Goal: Task Accomplishment & Management: Use online tool/utility

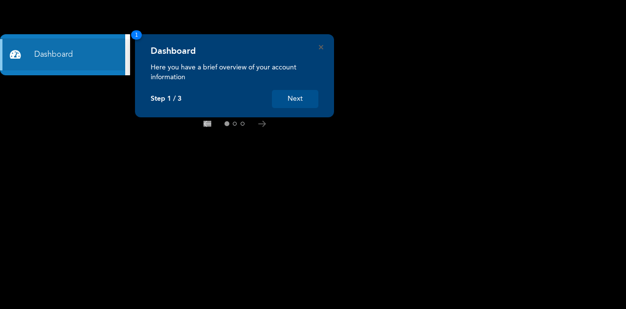
click at [298, 104] on button "Next" at bounding box center [295, 99] width 46 height 18
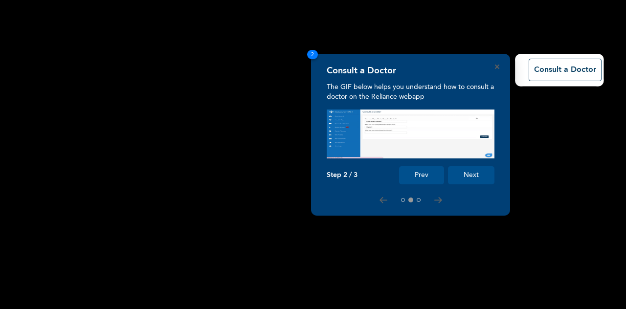
click at [467, 177] on button "Next" at bounding box center [471, 175] width 46 height 18
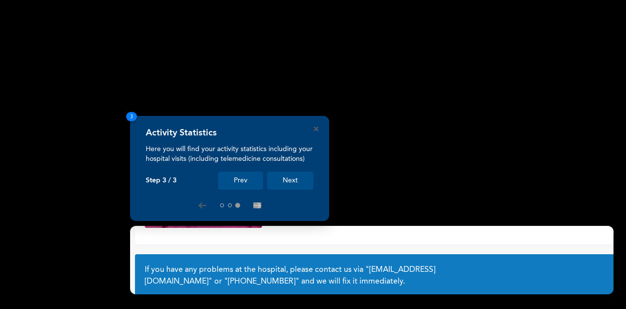
scroll to position [76, 0]
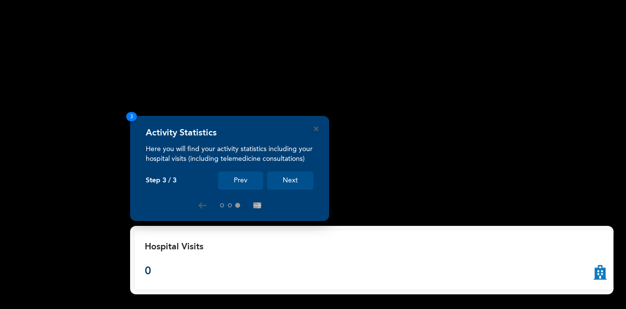
click at [292, 182] on button "Next" at bounding box center [290, 181] width 46 height 18
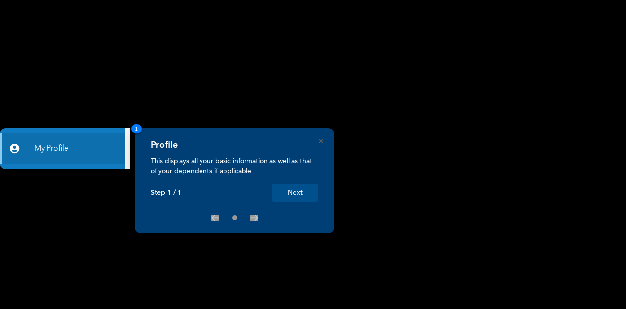
click at [299, 190] on button "Next" at bounding box center [295, 193] width 46 height 18
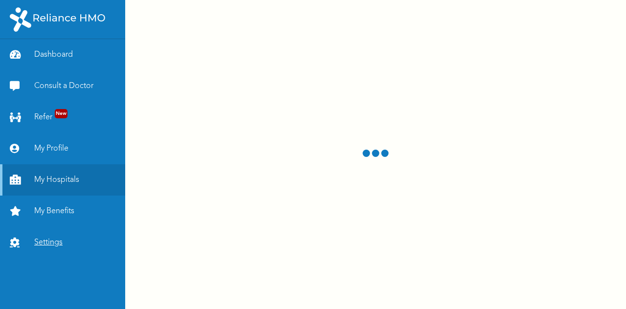
click at [47, 242] on link "Settings" at bounding box center [62, 242] width 125 height 31
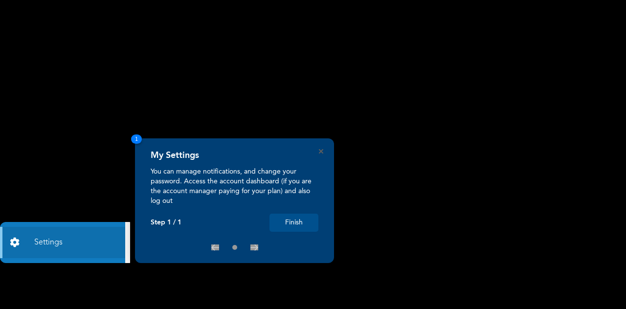
click at [284, 221] on button "Finish" at bounding box center [294, 223] width 49 height 18
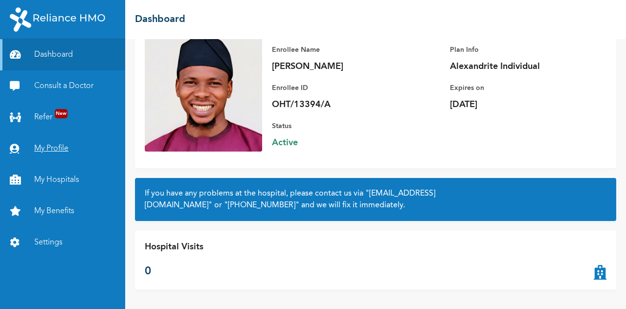
click at [57, 153] on link "My Profile" at bounding box center [62, 148] width 125 height 31
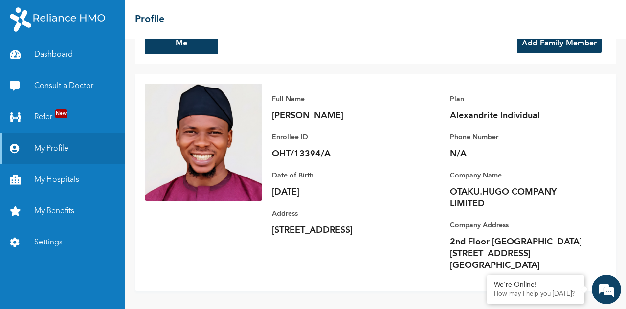
scroll to position [27, 0]
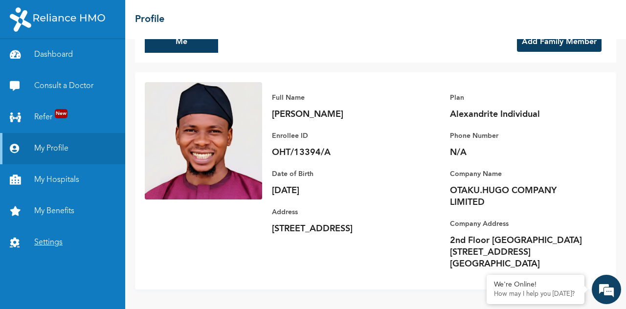
click at [52, 244] on link "Settings" at bounding box center [62, 242] width 125 height 31
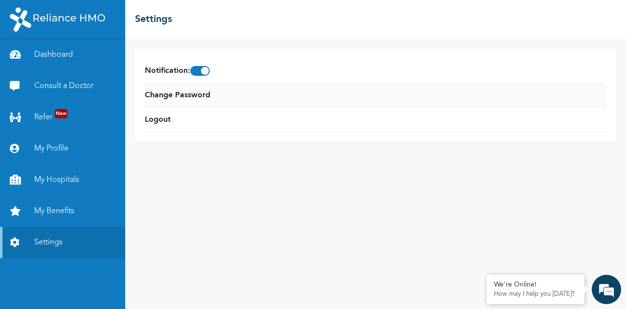
click at [231, 100] on li "Change Password" at bounding box center [376, 95] width 462 height 24
click at [175, 95] on link "Change Password" at bounding box center [178, 96] width 66 height 12
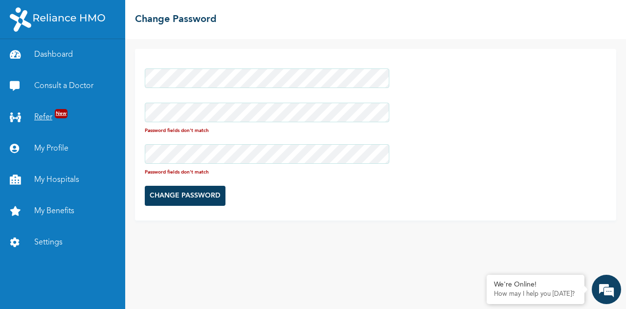
click at [105, 122] on div "Dashboard Consult a Doctor Refer New My Profile My Hospitals My Benefits Settin…" at bounding box center [313, 154] width 626 height 309
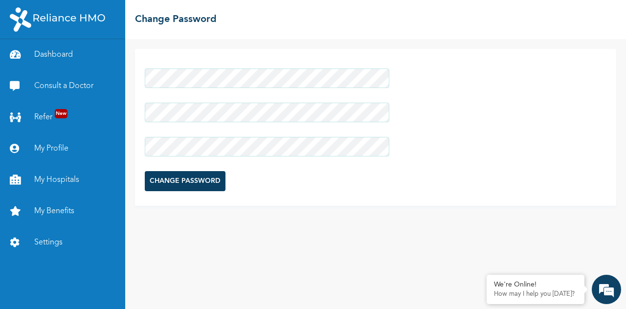
click at [167, 177] on input "CHANGE PASSWORD" at bounding box center [185, 181] width 81 height 20
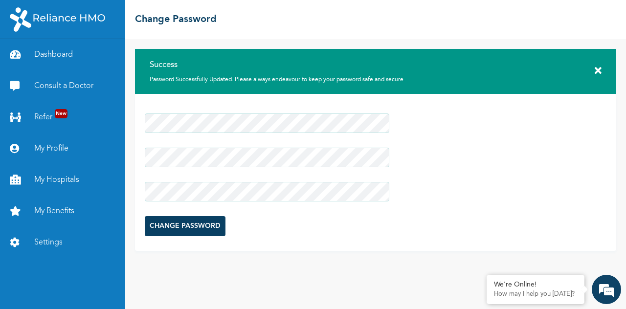
click at [598, 70] on icon at bounding box center [598, 71] width 7 height 10
click at [228, 279] on div "Success Password Successfully Updated. Please always endeavour to keep your pas…" at bounding box center [375, 174] width 501 height 270
click at [57, 215] on link "My Benefits" at bounding box center [62, 211] width 125 height 31
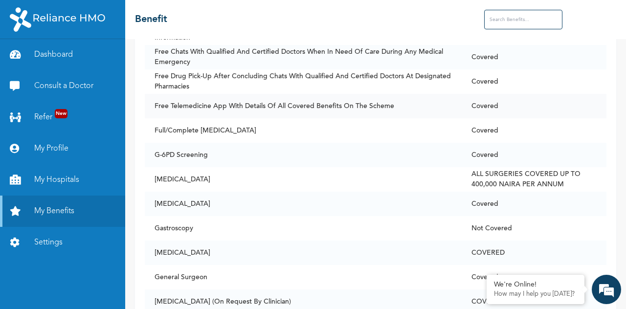
scroll to position [2452, 0]
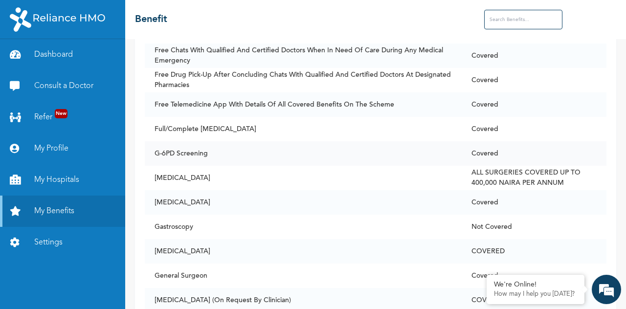
click at [411, 146] on td "G-6PD Screening" at bounding box center [303, 153] width 317 height 24
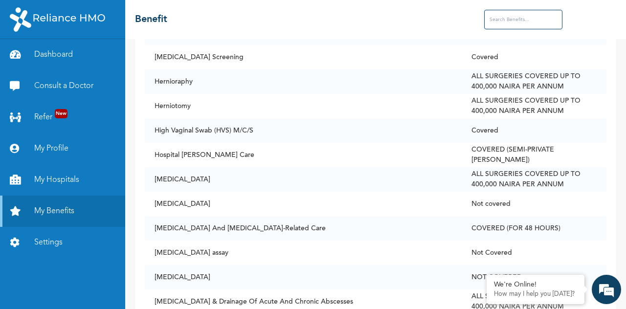
scroll to position [3212, 0]
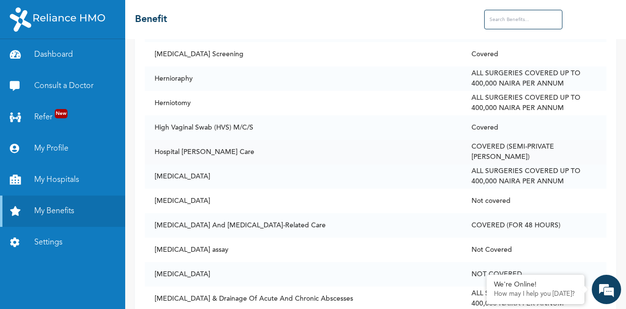
click at [374, 140] on td "Hospital [PERSON_NAME] Care" at bounding box center [303, 152] width 317 height 24
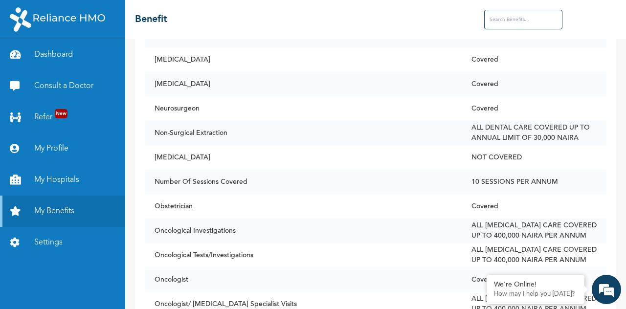
scroll to position [4590, 0]
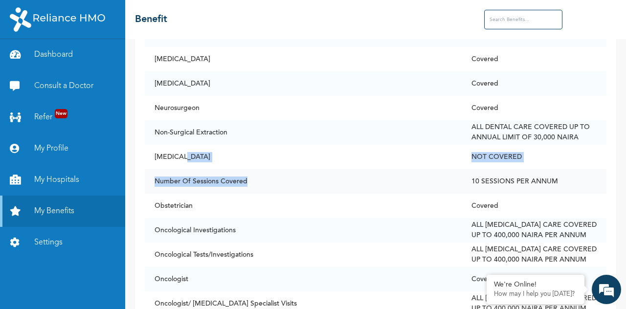
drag, startPoint x: 435, startPoint y: 160, endPoint x: 429, endPoint y: 165, distance: 7.6
click at [431, 169] on td "Number Of Sessions Covered" at bounding box center [303, 181] width 317 height 24
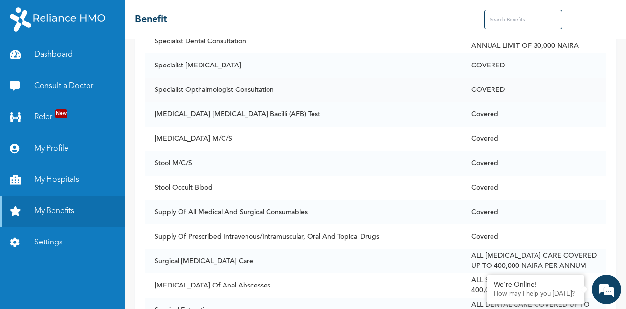
scroll to position [6622, 0]
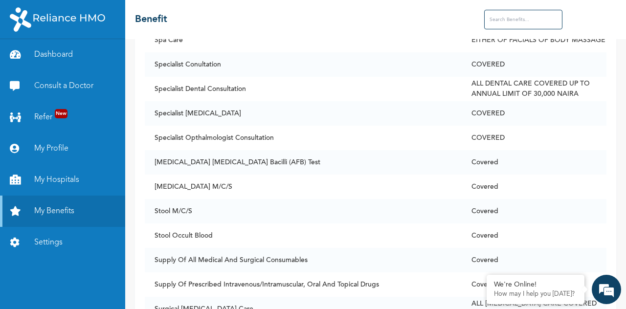
click at [504, 27] on input "text" at bounding box center [523, 20] width 78 height 20
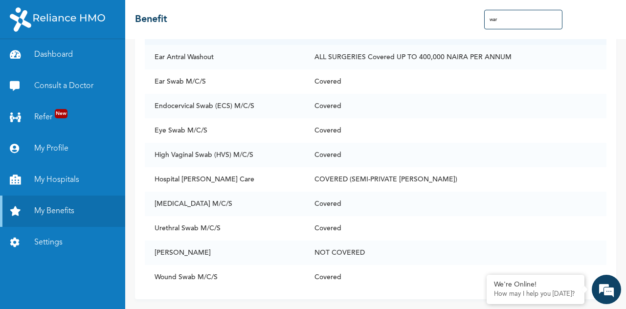
scroll to position [0, 0]
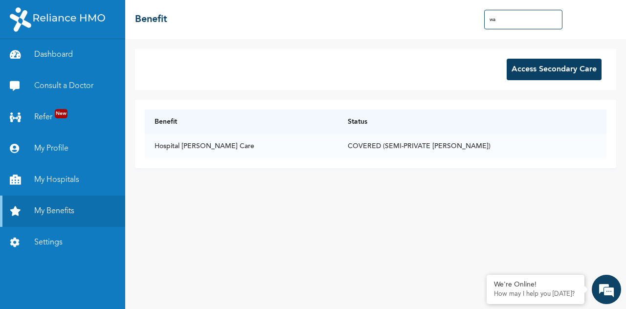
type input "w"
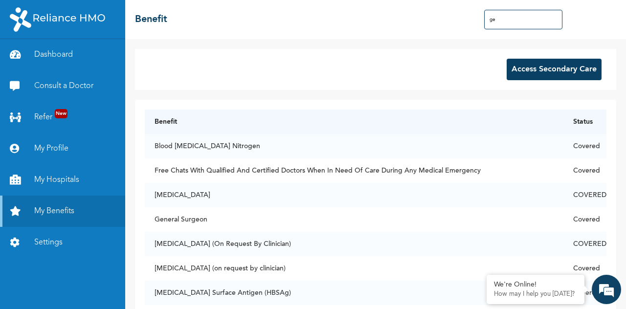
type input "g"
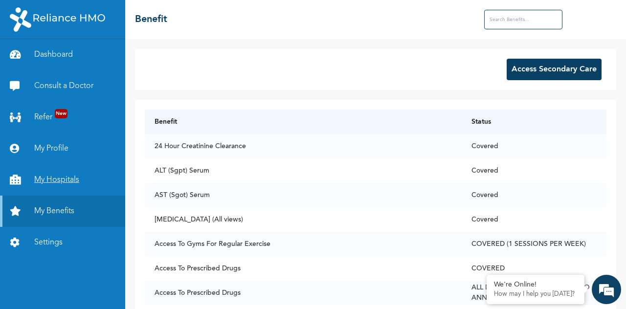
click at [61, 172] on link "My Hospitals" at bounding box center [62, 179] width 125 height 31
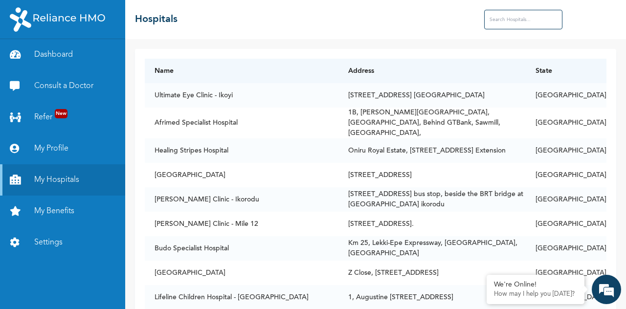
click at [503, 13] on input "text" at bounding box center [523, 20] width 78 height 20
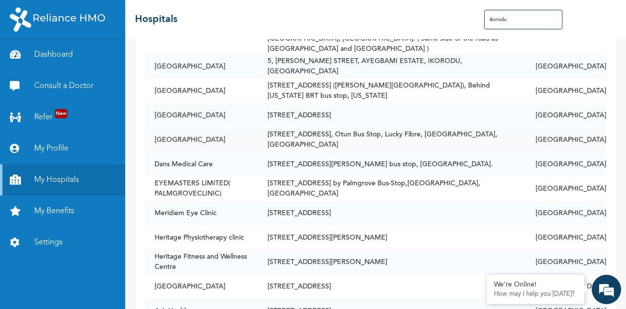
scroll to position [744, 0]
type input "i"
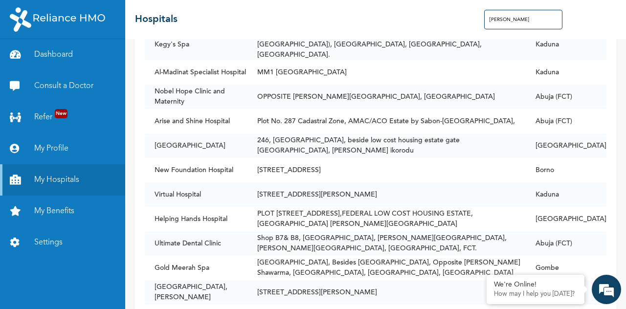
scroll to position [535, 0]
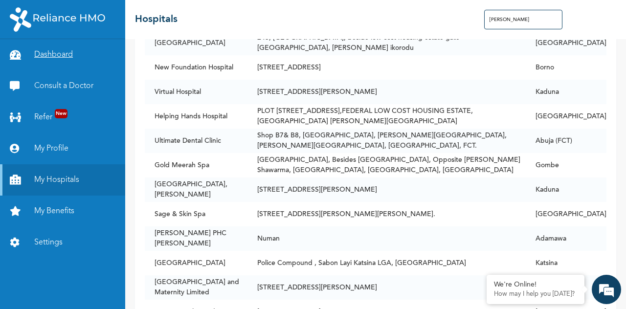
type input "[PERSON_NAME]"
click at [51, 56] on link "Dashboard" at bounding box center [62, 54] width 125 height 31
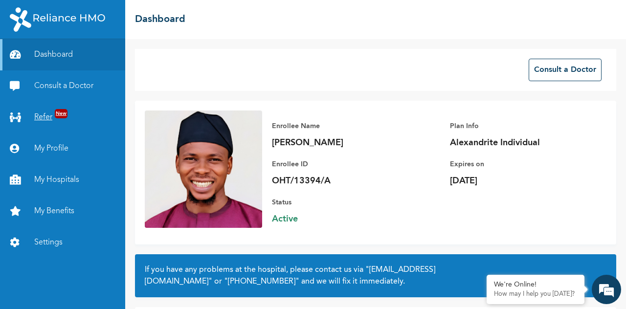
click at [45, 110] on link "Refer New" at bounding box center [62, 117] width 125 height 31
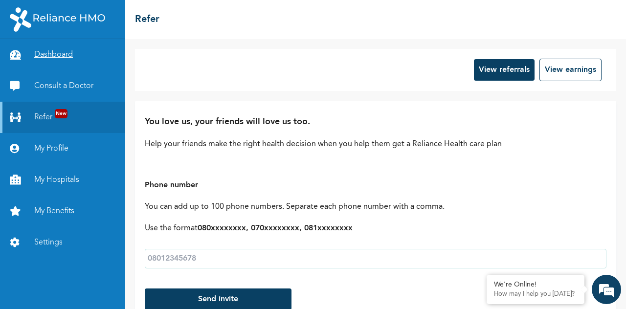
click at [39, 53] on link "Dashboard" at bounding box center [62, 54] width 125 height 31
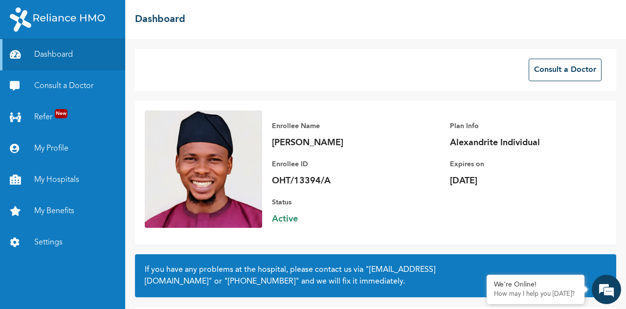
click at [22, 19] on img at bounding box center [57, 19] width 95 height 24
click at [559, 72] on button "Consult a Doctor" at bounding box center [565, 70] width 73 height 23
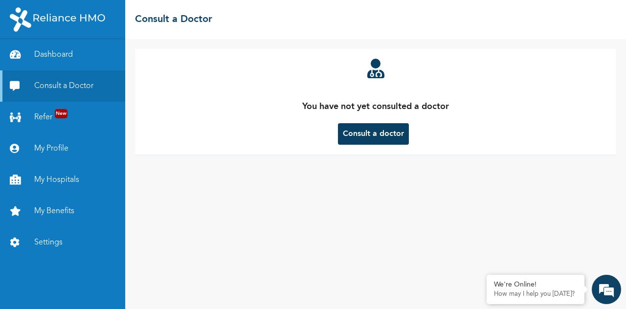
click at [372, 137] on button "Consult a doctor" at bounding box center [373, 134] width 71 height 22
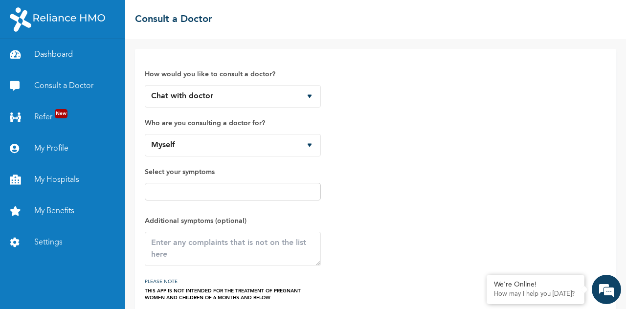
scroll to position [42, 0]
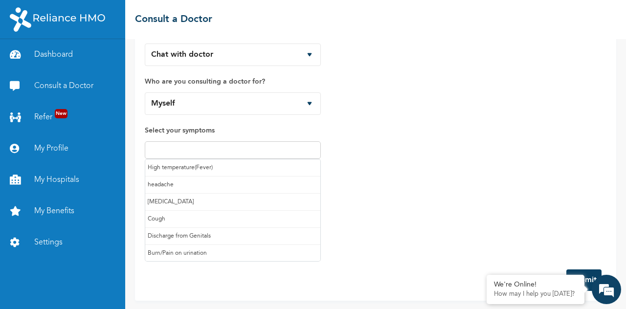
click at [195, 147] on input "text" at bounding box center [233, 150] width 170 height 12
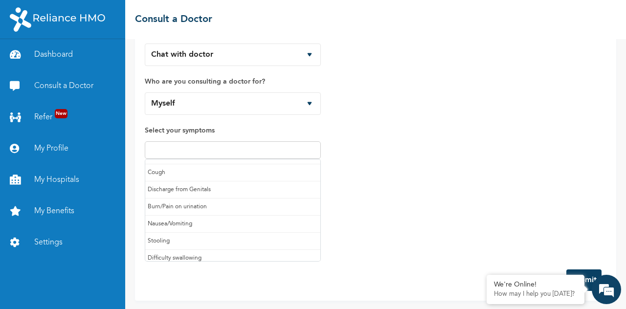
scroll to position [0, 0]
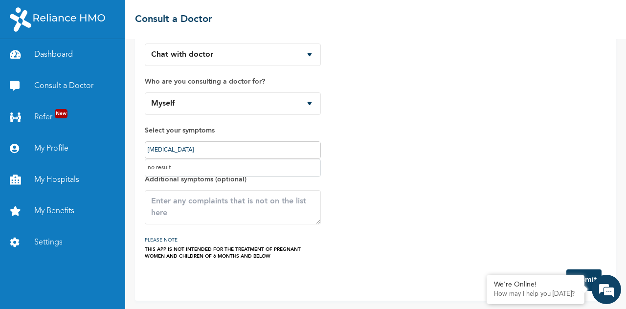
type input "[MEDICAL_DATA]"
click at [210, 141] on div "[MEDICAL_DATA]" at bounding box center [233, 150] width 176 height 18
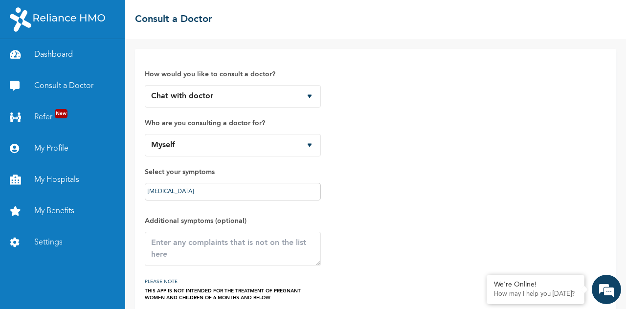
scroll to position [42, 0]
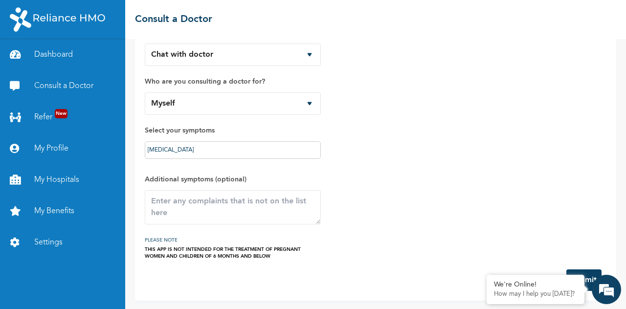
click at [560, 246] on div "How would you like to consult a doctor? Chat with doctor Phone Call Who are you…" at bounding box center [376, 138] width 462 height 243
click at [614, 288] on em at bounding box center [607, 289] width 26 height 26
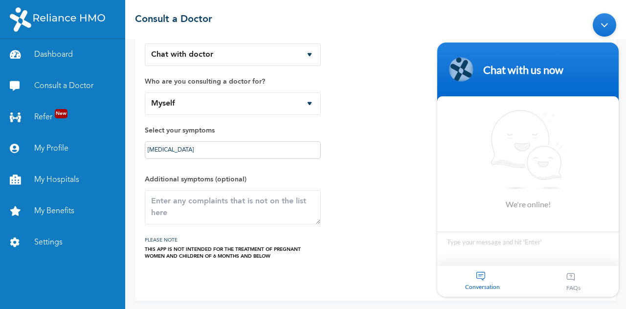
click at [604, 25] on div "Minimize live chat window" at bounding box center [604, 24] width 23 height 23
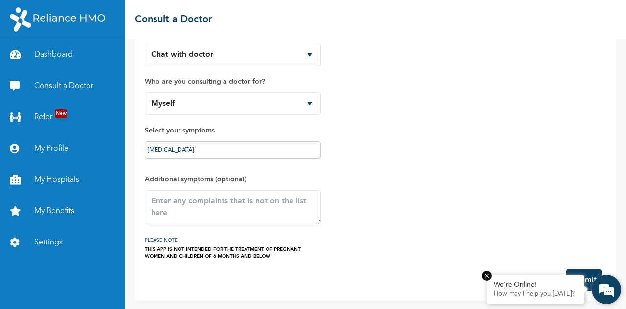
click at [502, 295] on p "How may I help you [DATE]?" at bounding box center [535, 295] width 83 height 8
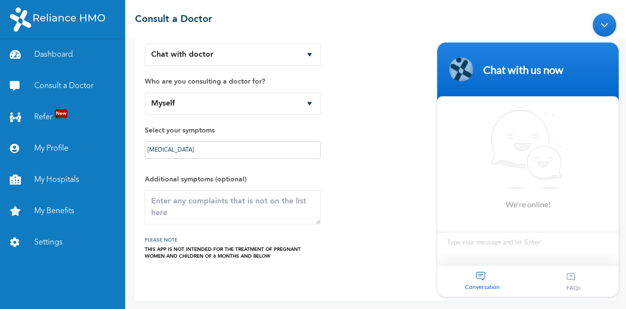
click at [599, 23] on div "Minimize live chat window" at bounding box center [604, 24] width 23 height 23
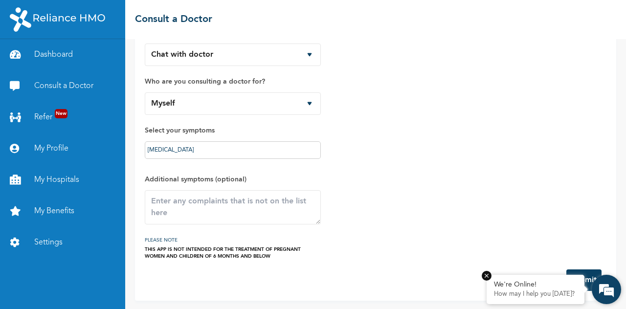
click at [487, 275] on em at bounding box center [487, 276] width 10 height 10
click at [283, 208] on textarea at bounding box center [233, 207] width 176 height 34
